Goal: Navigation & Orientation: Find specific page/section

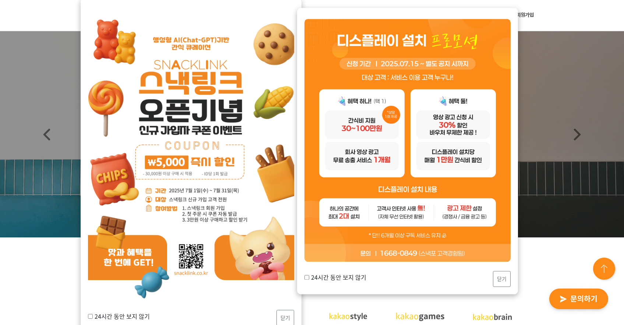
click at [414, 224] on img at bounding box center [407, 140] width 206 height 243
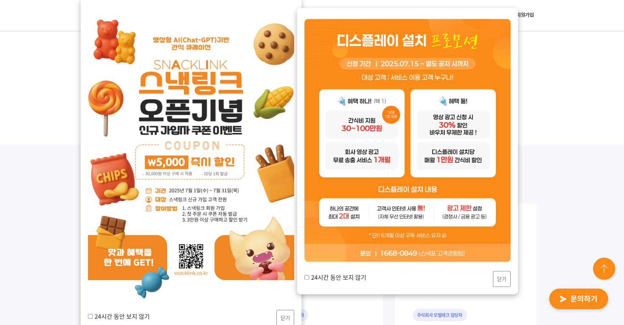
click at [573, 102] on div "업계의 리더 기업들과 함께 만들어갑니다!" at bounding box center [312, 16] width 624 height 256
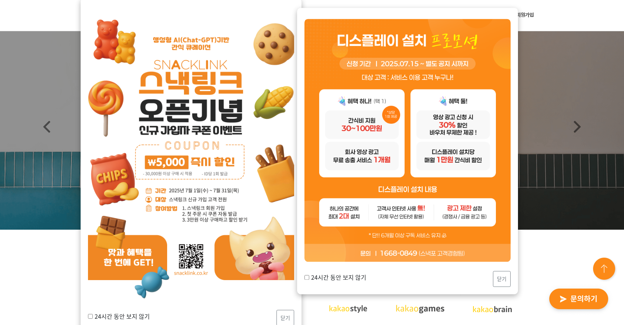
scroll to position [0, 0]
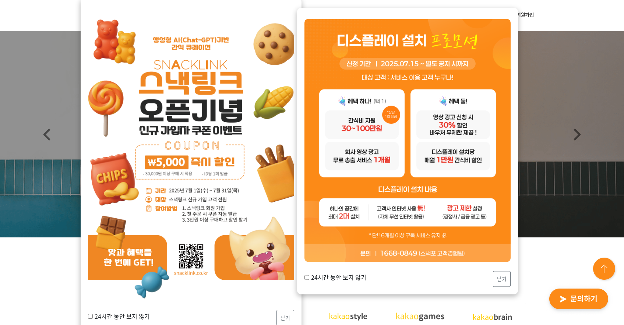
click at [219, 124] on img at bounding box center [191, 155] width 206 height 292
click at [196, 253] on img at bounding box center [191, 155] width 206 height 292
click at [198, 261] on img at bounding box center [191, 155] width 206 height 292
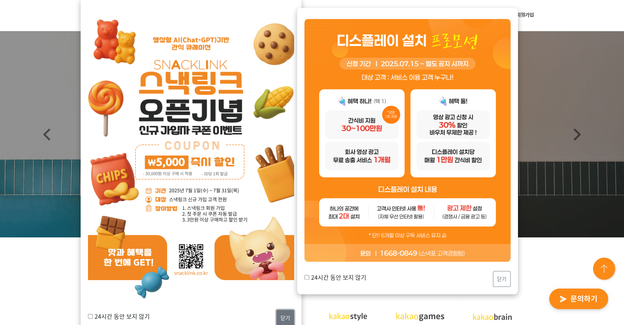
click at [279, 312] on button "닫기" at bounding box center [285, 318] width 18 height 16
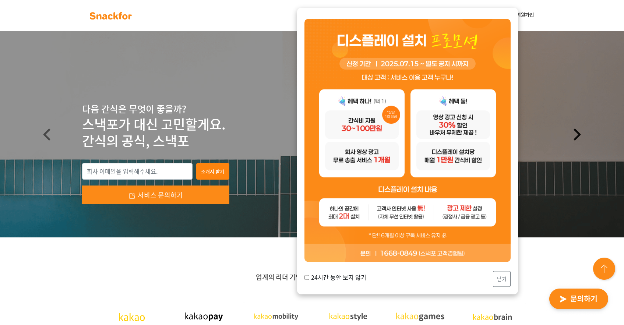
click at [553, 216] on link "Next" at bounding box center [576, 134] width 93 height 206
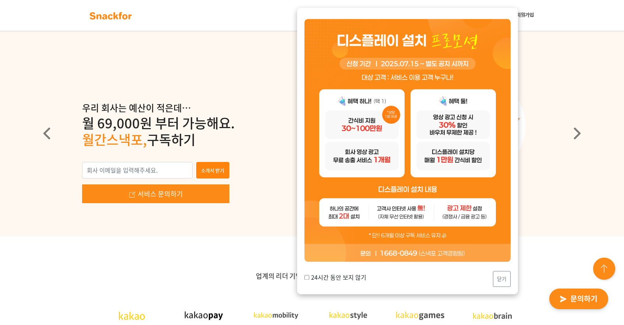
scroll to position [1, 0]
click at [506, 282] on button "닫기" at bounding box center [502, 279] width 18 height 16
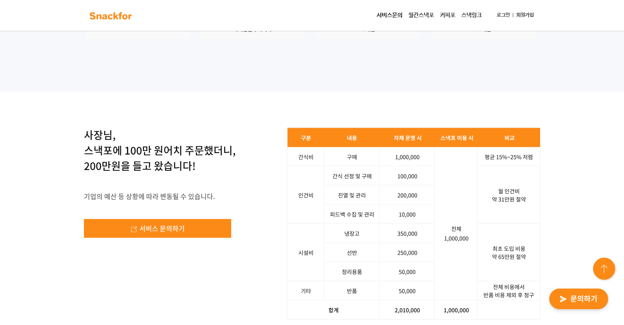
scroll to position [1260, 0]
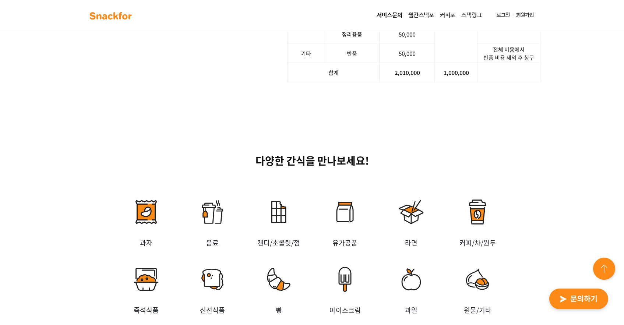
click at [474, 14] on link "스낵링크" at bounding box center [471, 15] width 27 height 15
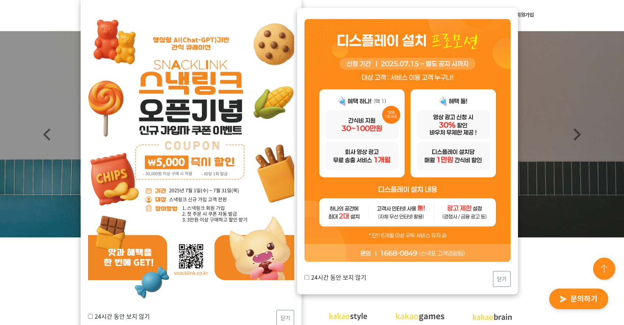
click at [223, 129] on img at bounding box center [191, 155] width 206 height 292
click at [226, 89] on img at bounding box center [191, 155] width 206 height 292
click at [392, 91] on img at bounding box center [407, 140] width 206 height 243
